Goal: Task Accomplishment & Management: Manage account settings

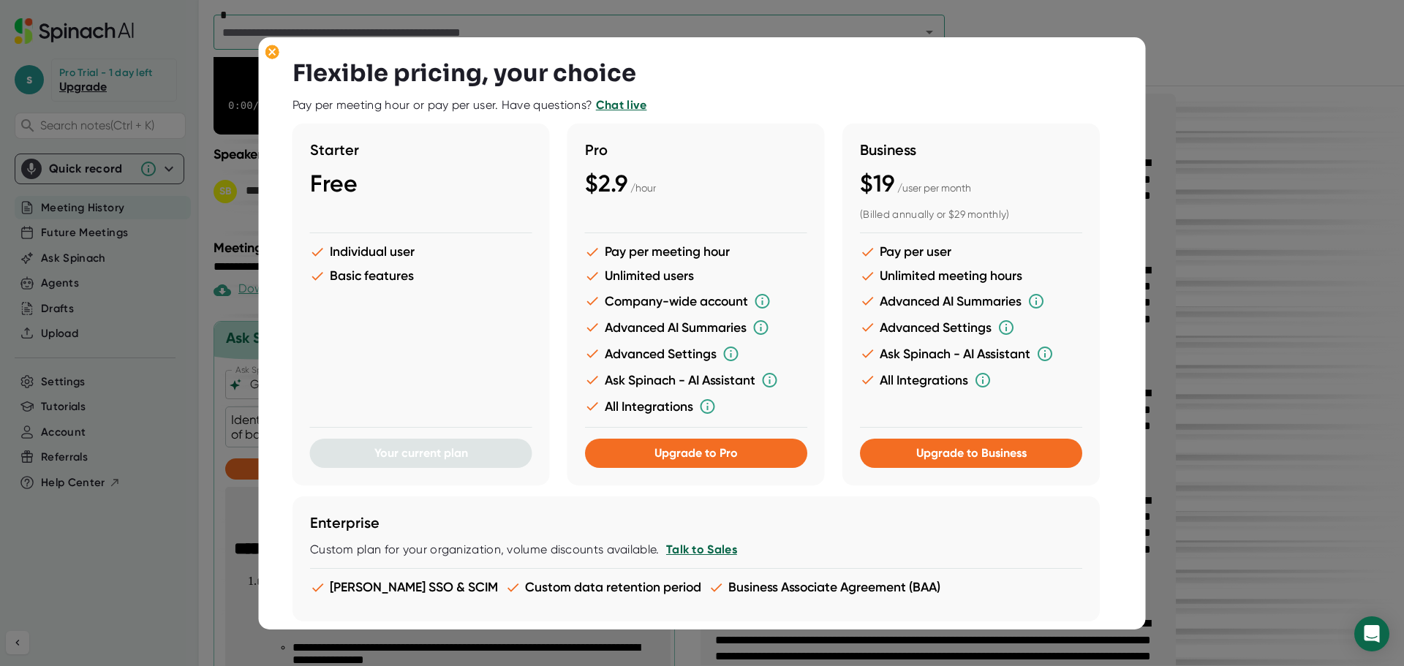
click at [1220, 242] on div at bounding box center [702, 333] width 1404 height 666
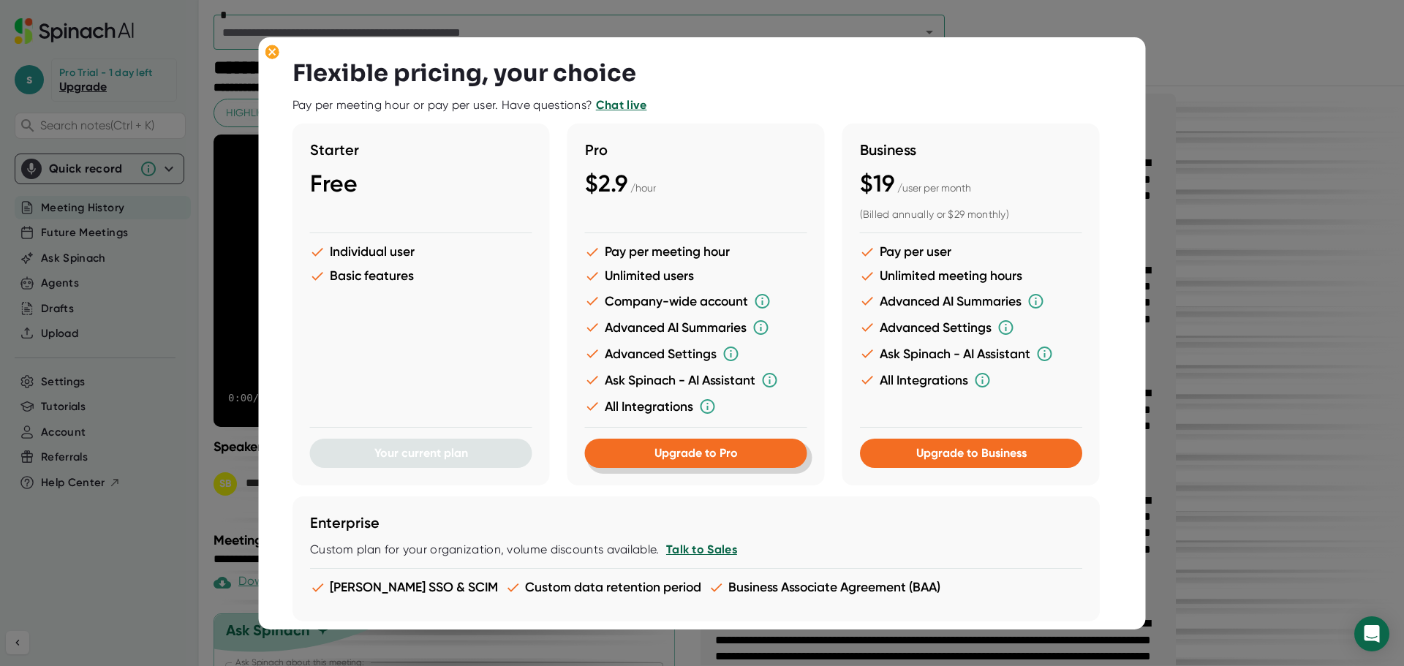
click at [701, 448] on span "Upgrade to Pro" at bounding box center [696, 453] width 83 height 14
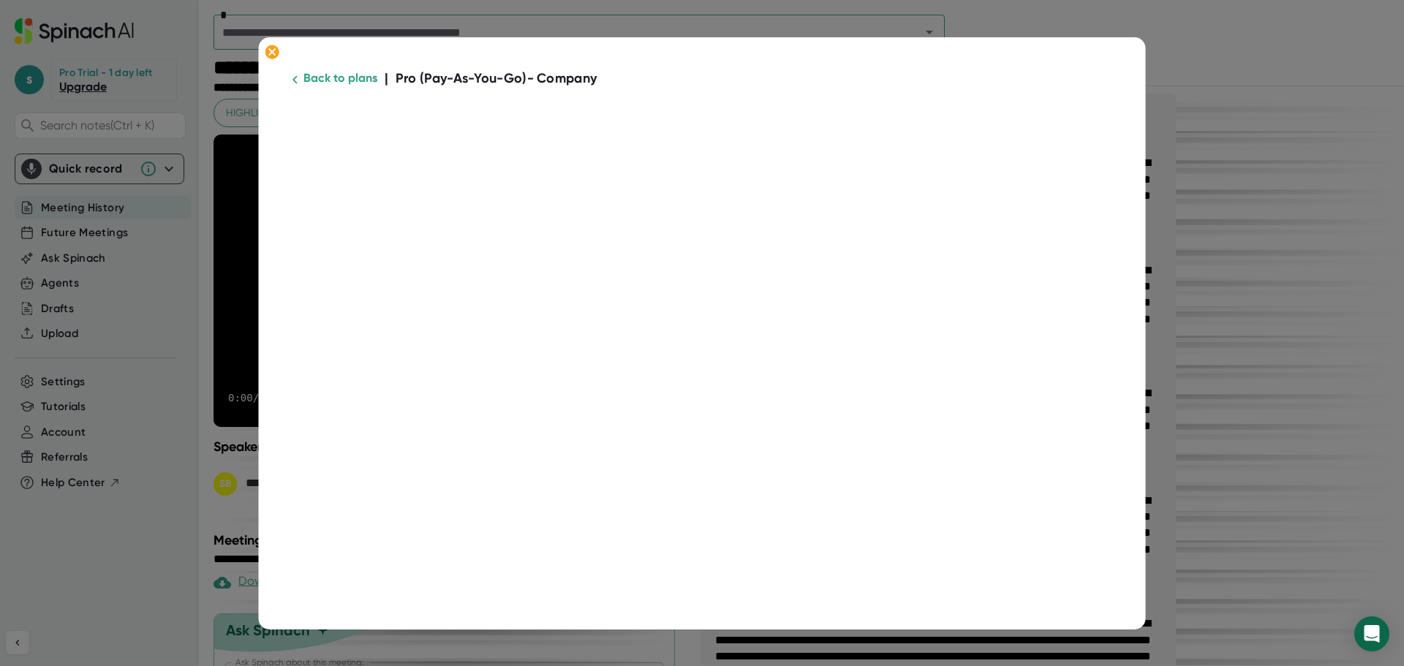
scroll to position [293, 0]
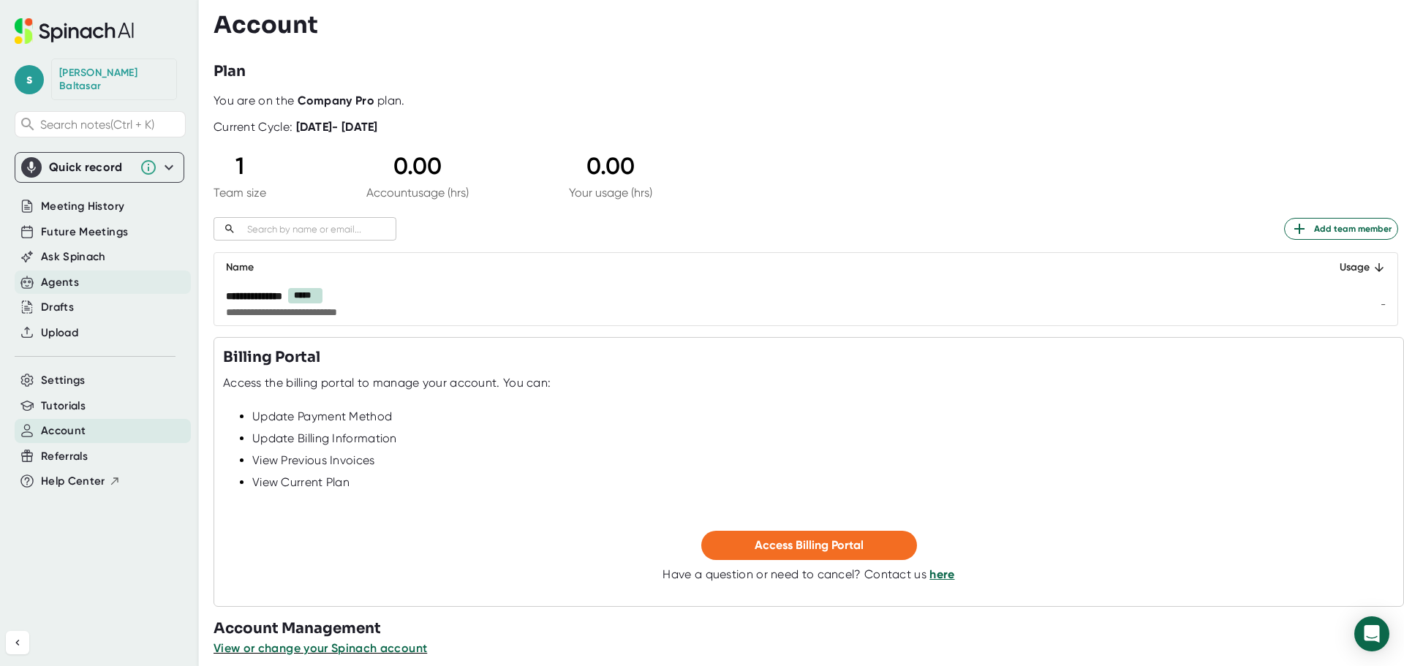
click at [68, 274] on div "Agents" at bounding box center [60, 282] width 38 height 17
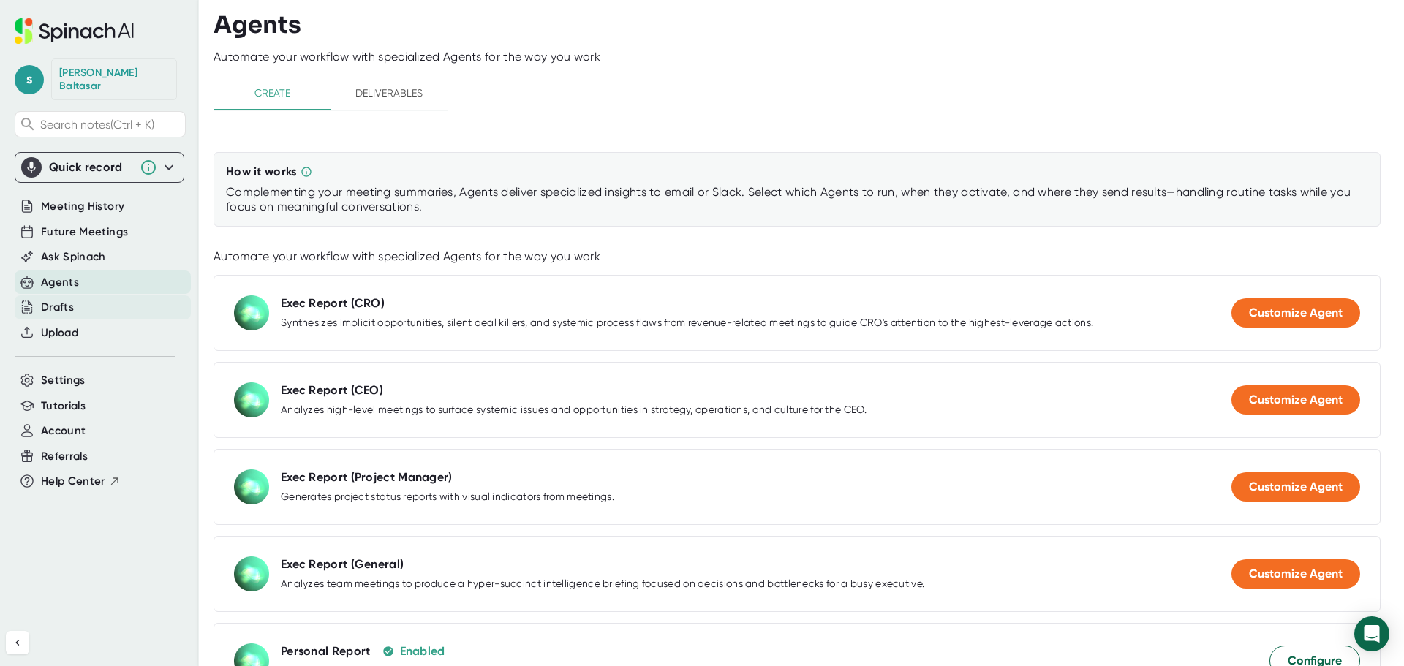
click at [80, 300] on div "Drafts" at bounding box center [103, 308] width 176 height 24
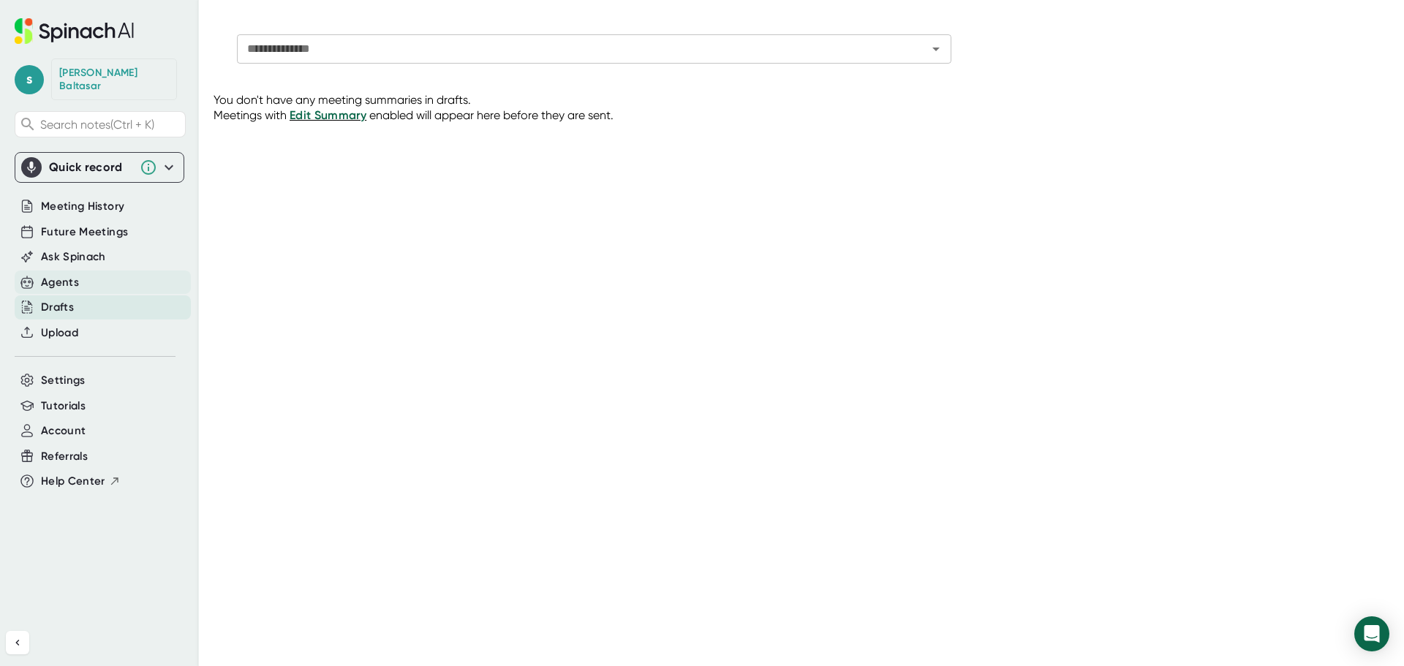
click at [79, 278] on div "Agents" at bounding box center [103, 283] width 176 height 24
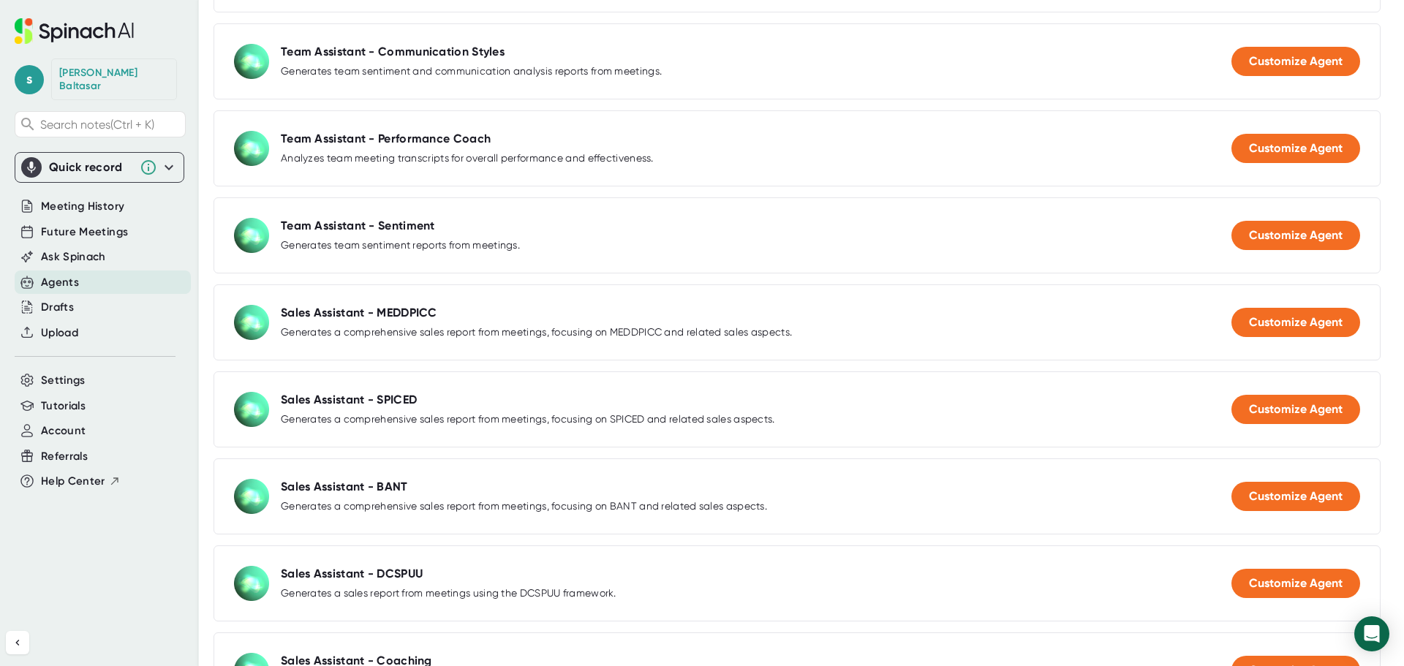
scroll to position [1050, 0]
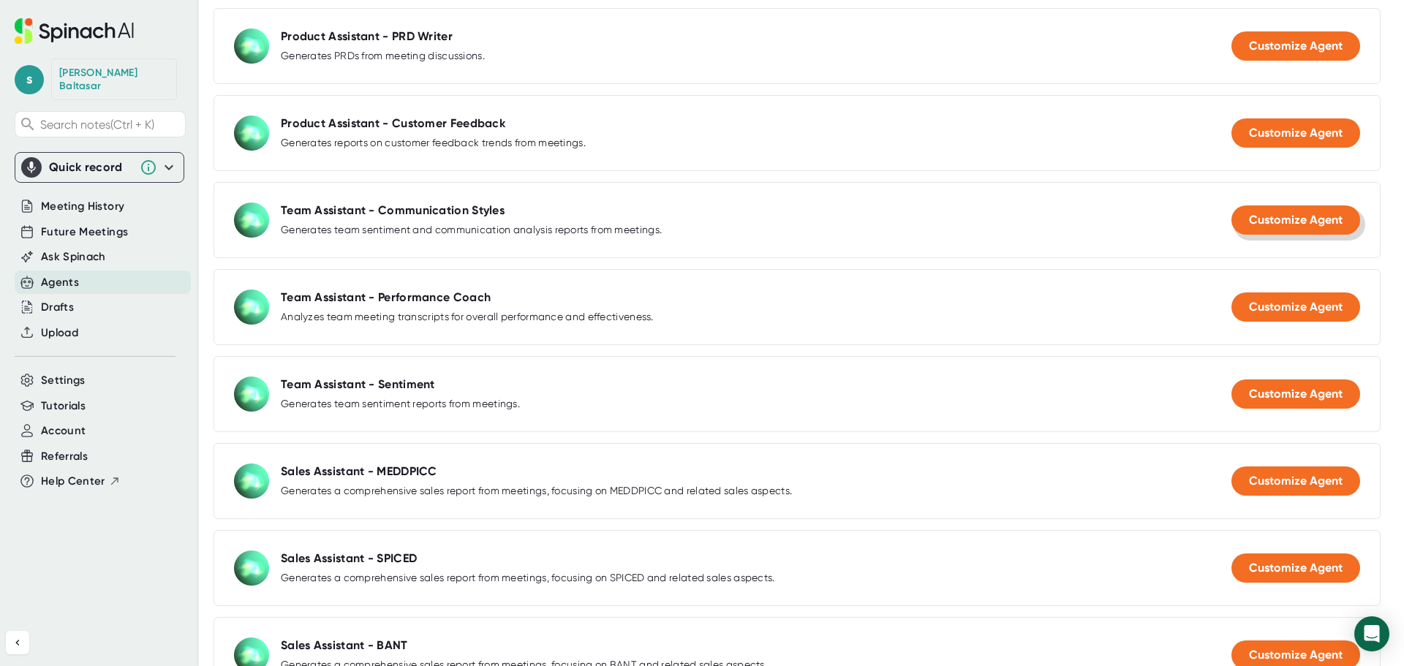
click at [1292, 223] on span "Customize Agent" at bounding box center [1296, 220] width 94 height 14
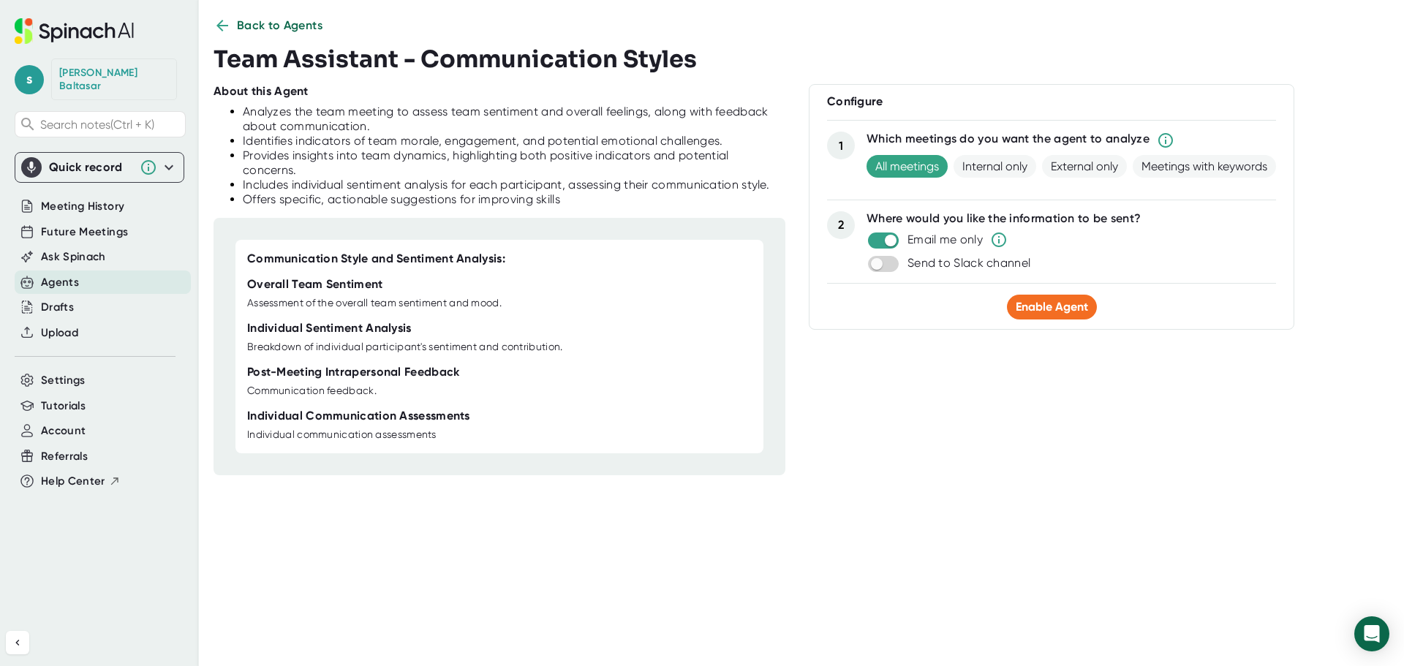
scroll to position [18, 0]
click at [298, 19] on span "Back to Agents" at bounding box center [280, 26] width 86 height 18
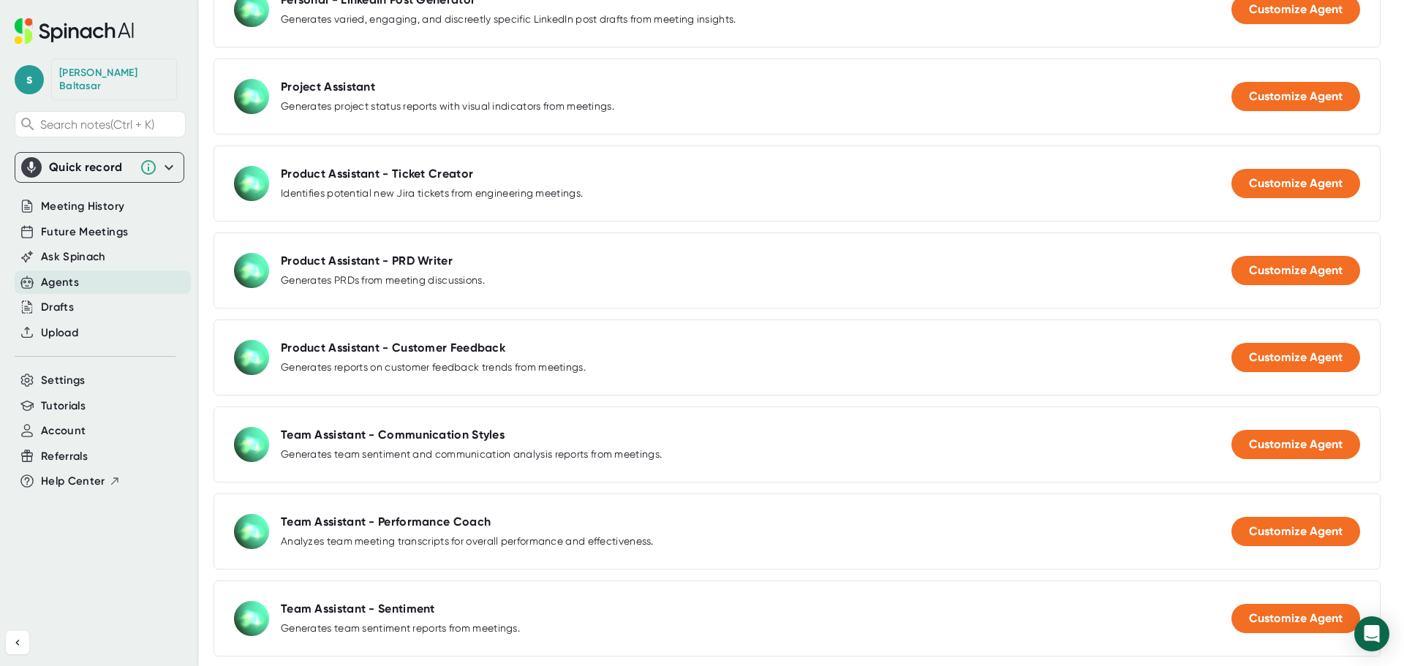
scroll to position [677, 0]
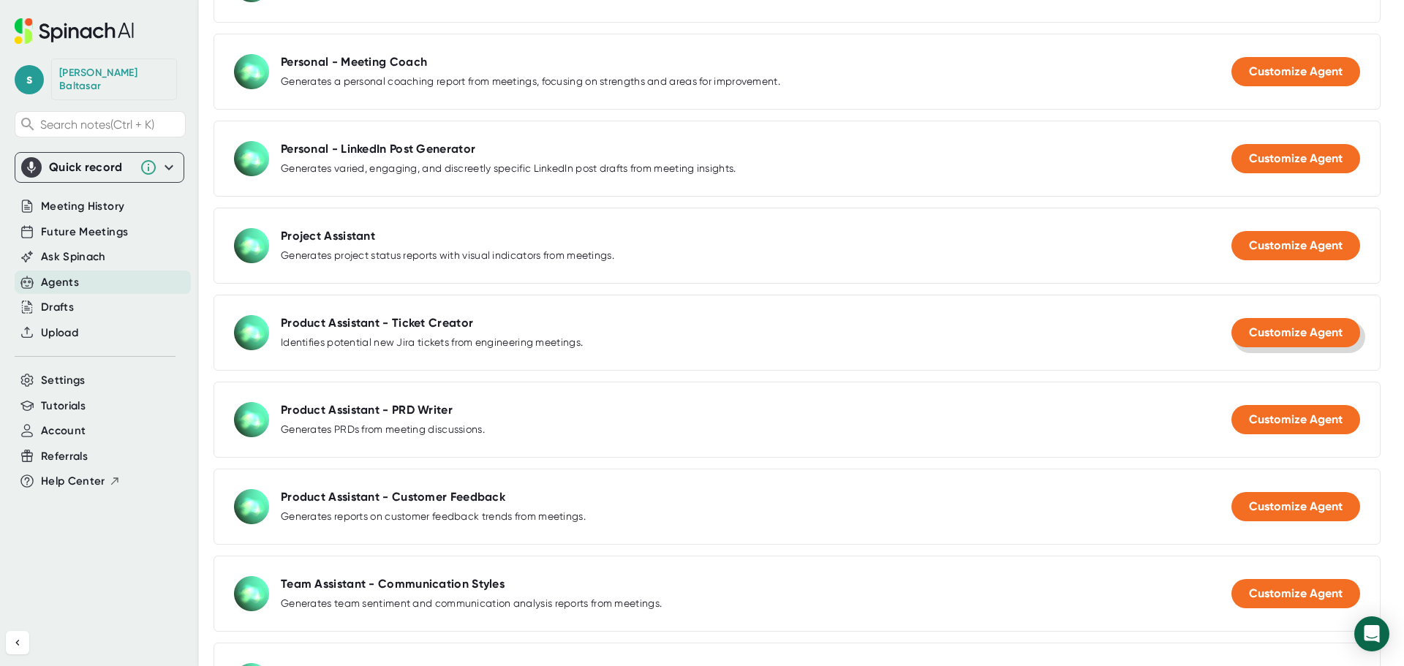
click at [1252, 338] on span "Customize Agent" at bounding box center [1296, 333] width 94 height 14
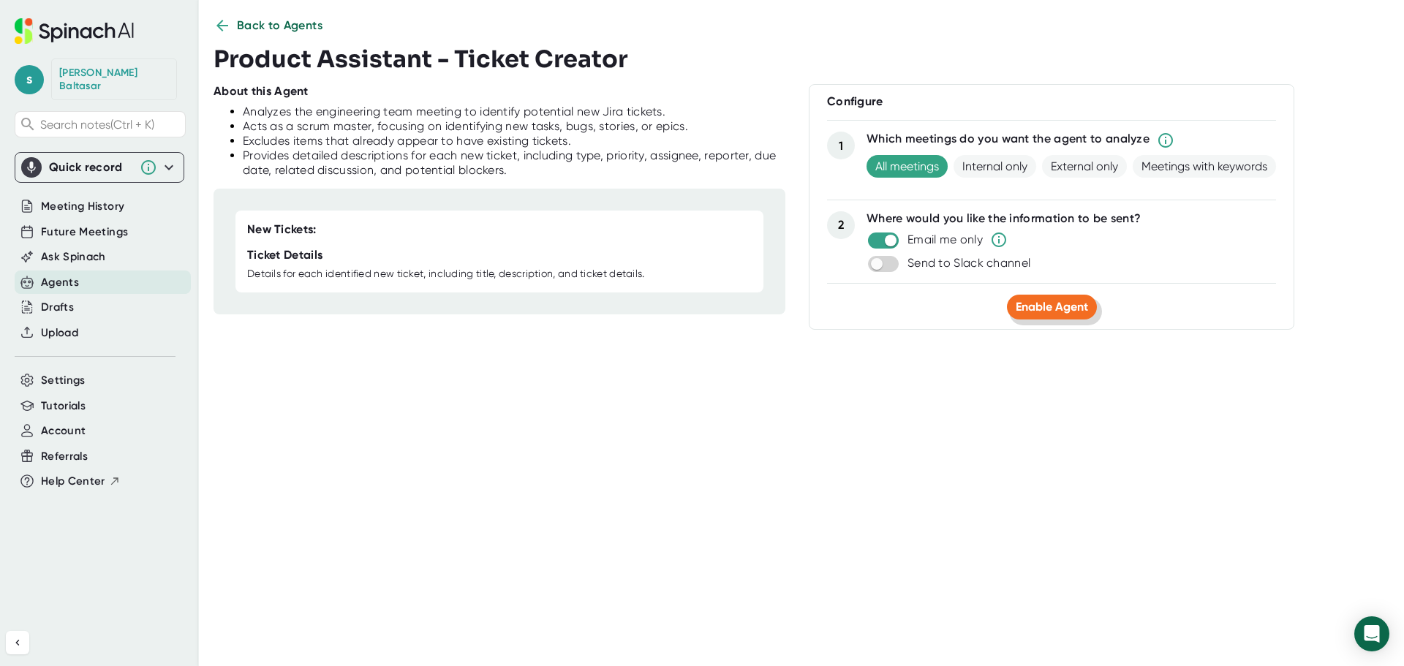
click at [1050, 307] on span "Enable Agent" at bounding box center [1052, 307] width 72 height 14
click at [84, 34] on icon at bounding box center [74, 31] width 119 height 26
